Goal: Transaction & Acquisition: Download file/media

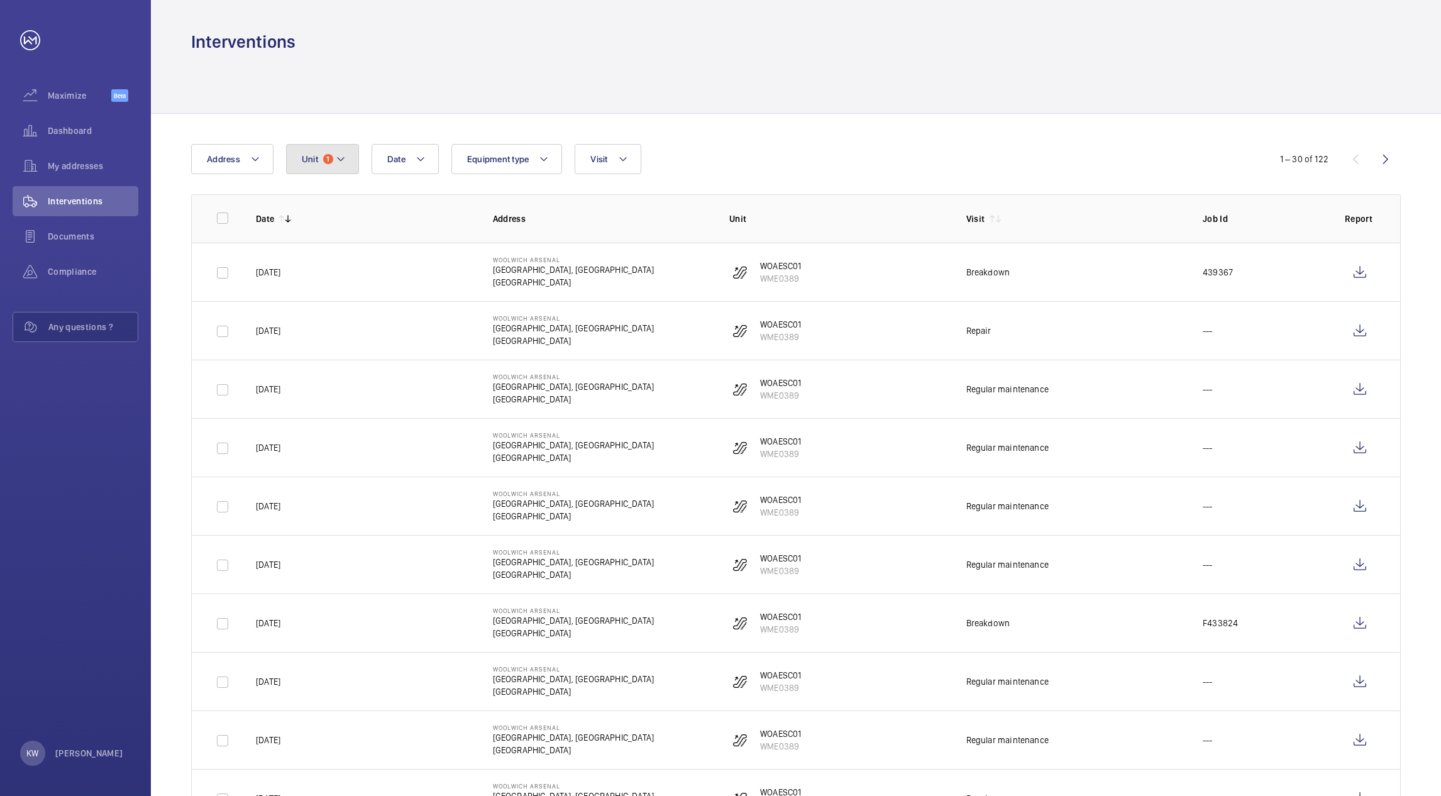
click at [324, 165] on button "Unit 1" at bounding box center [322, 159] width 73 height 30
click at [402, 438] on p "Reset" at bounding box center [405, 440] width 23 height 13
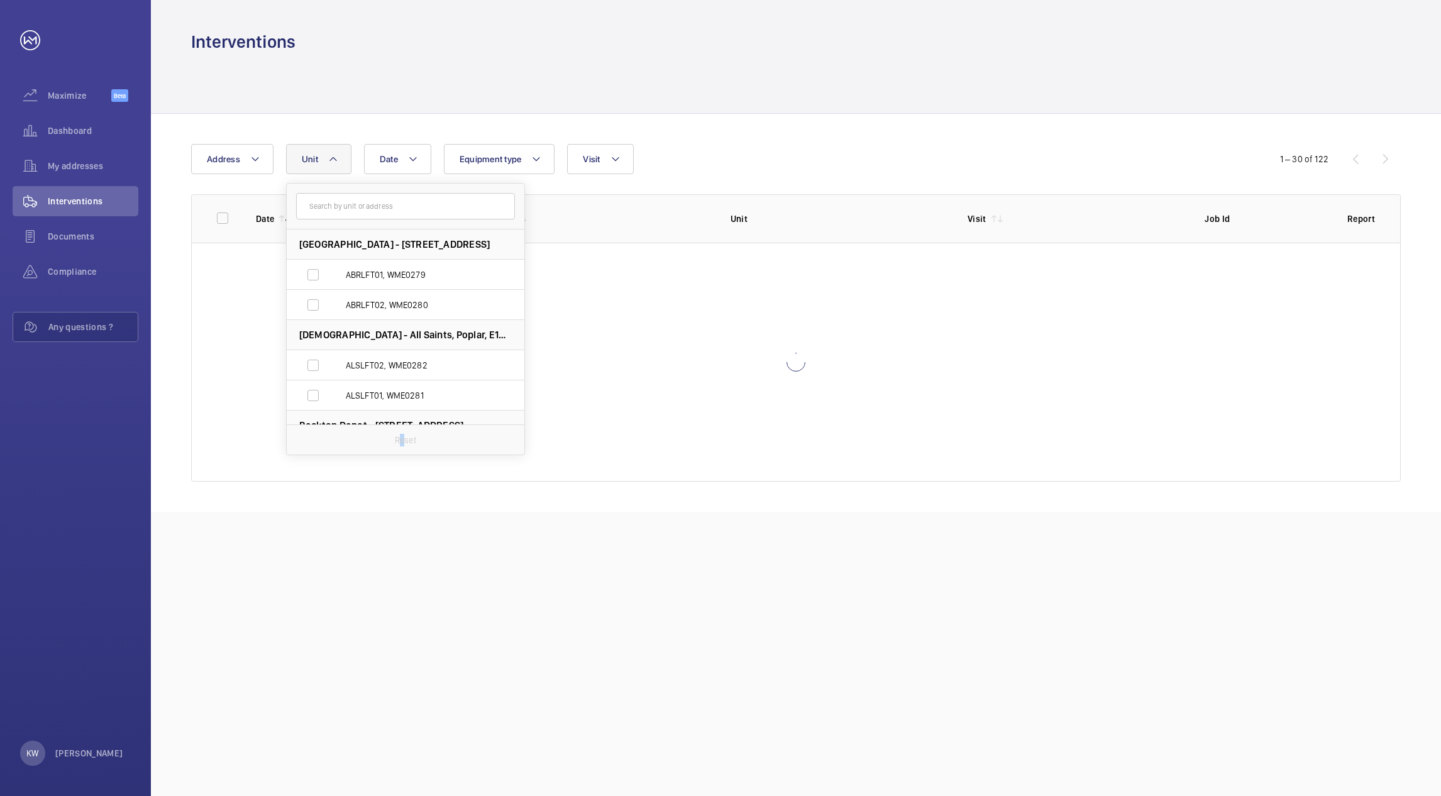
click at [757, 109] on div at bounding box center [796, 83] width 1210 height 60
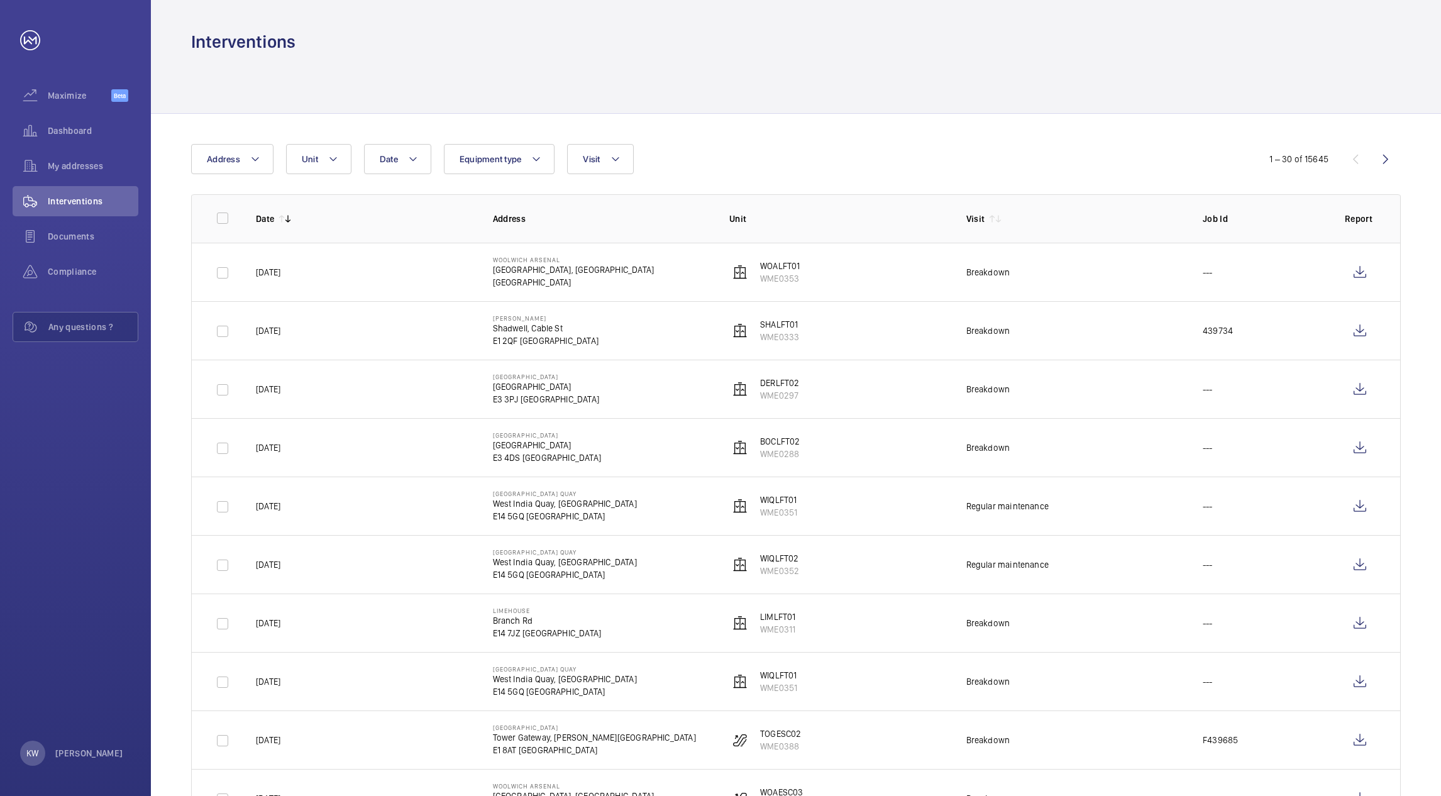
click at [736, 152] on div "Date Address Unit Equipment type Visit" at bounding box center [720, 159] width 1058 height 30
click at [1361, 331] on wm-front-icon-button at bounding box center [1360, 331] width 30 height 30
